Goal: Information Seeking & Learning: Learn about a topic

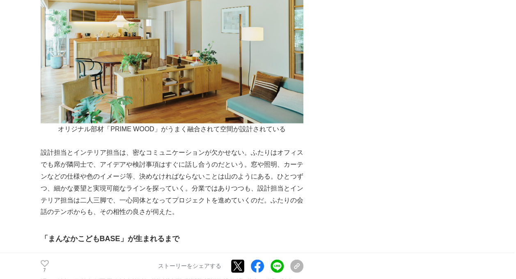
scroll to position [3050, 0]
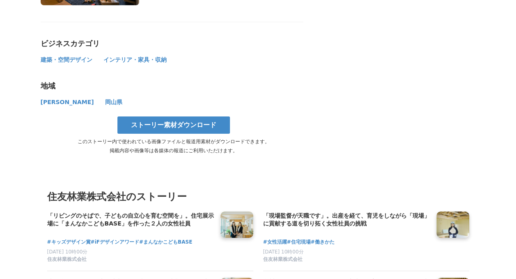
scroll to position [4429, 0]
